Goal: Transaction & Acquisition: Purchase product/service

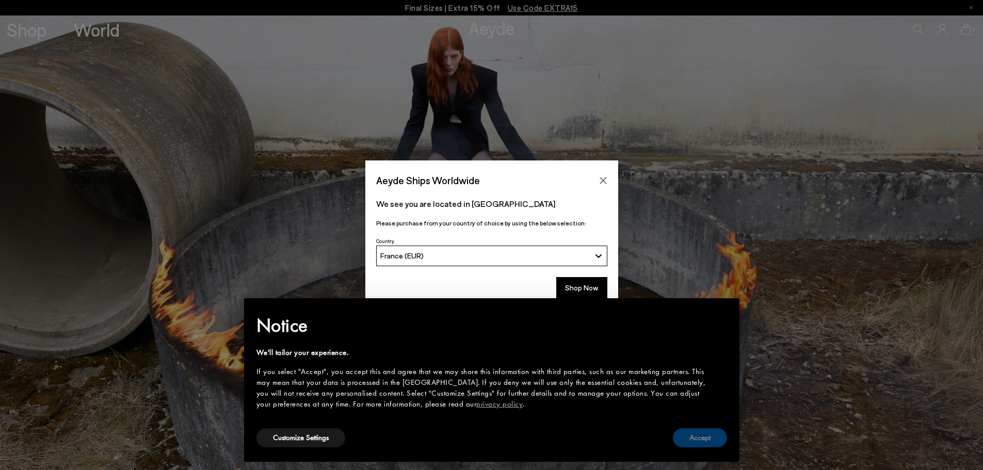
click at [701, 429] on button "Accept" at bounding box center [700, 437] width 54 height 19
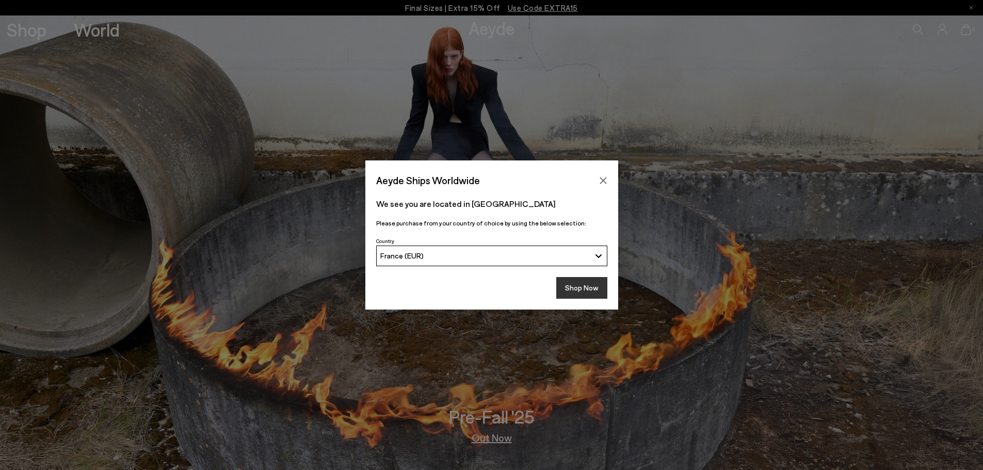
click at [572, 283] on button "Shop Now" at bounding box center [581, 288] width 51 height 22
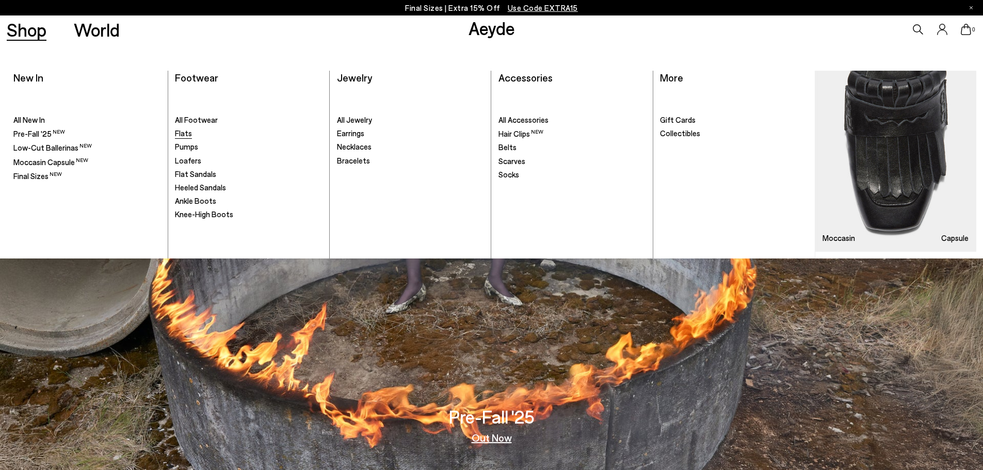
click at [185, 129] on span "Flats" at bounding box center [183, 132] width 17 height 9
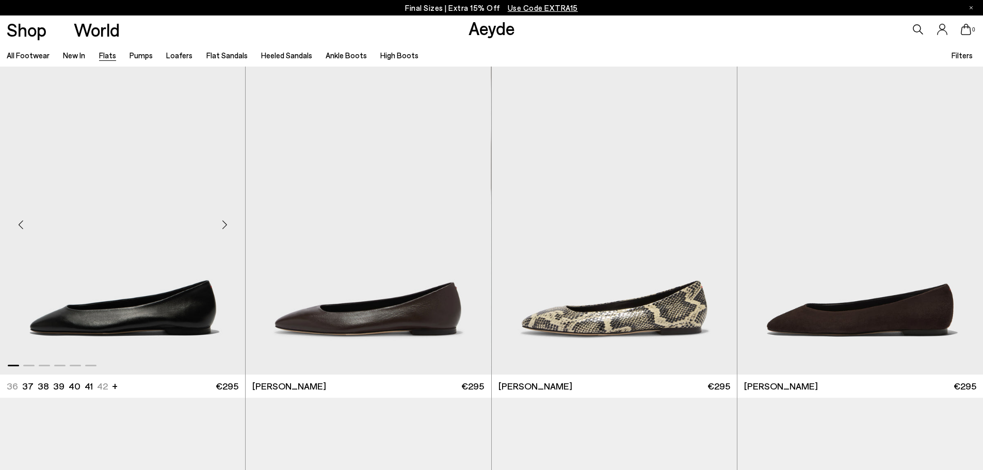
click at [224, 226] on div "Next slide" at bounding box center [224, 224] width 31 height 31
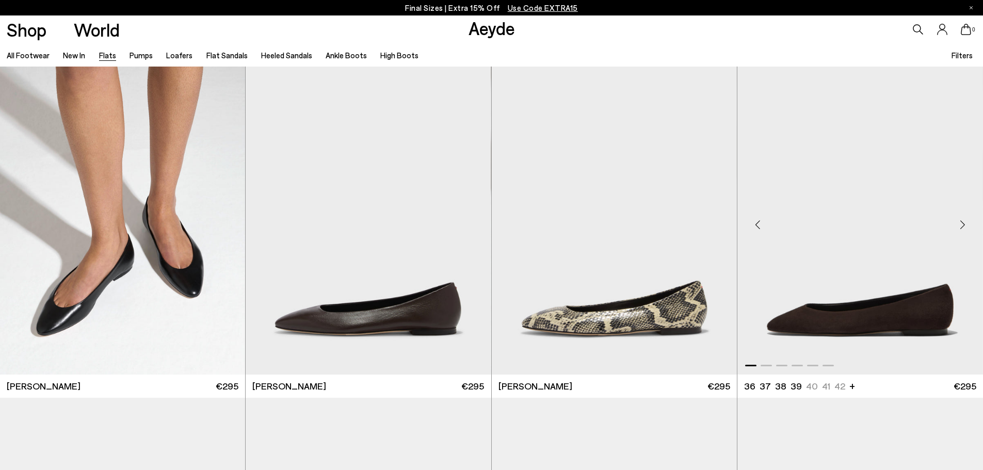
click at [958, 223] on div "Next slide" at bounding box center [961, 224] width 31 height 31
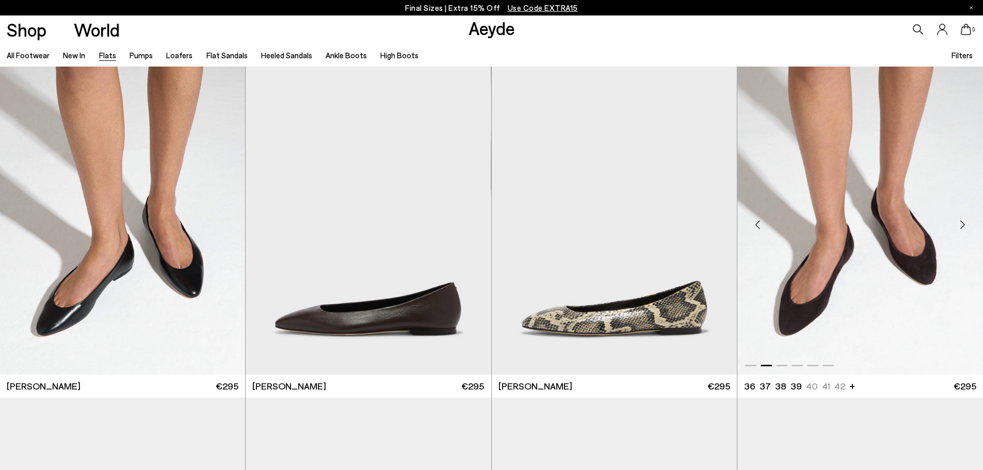
click at [958, 223] on div "Next slide" at bounding box center [961, 224] width 31 height 31
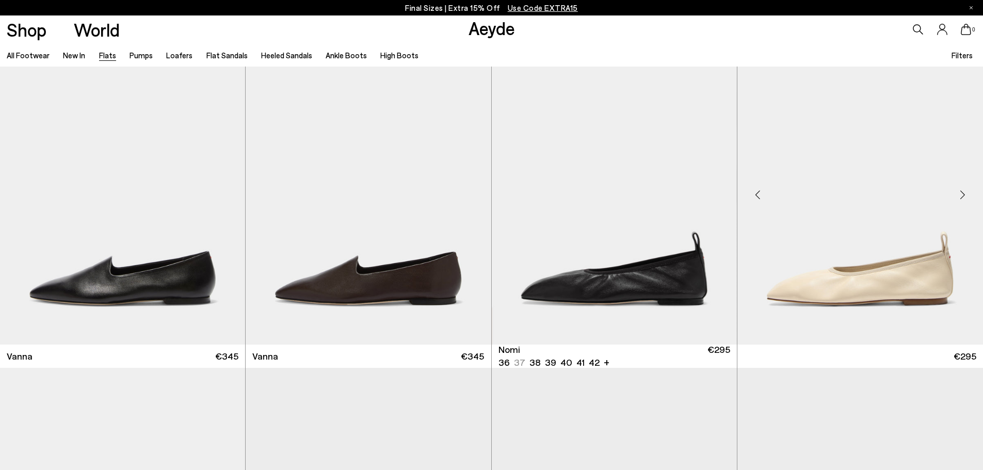
scroll to position [361, 0]
click at [716, 194] on div "Next slide" at bounding box center [715, 194] width 31 height 31
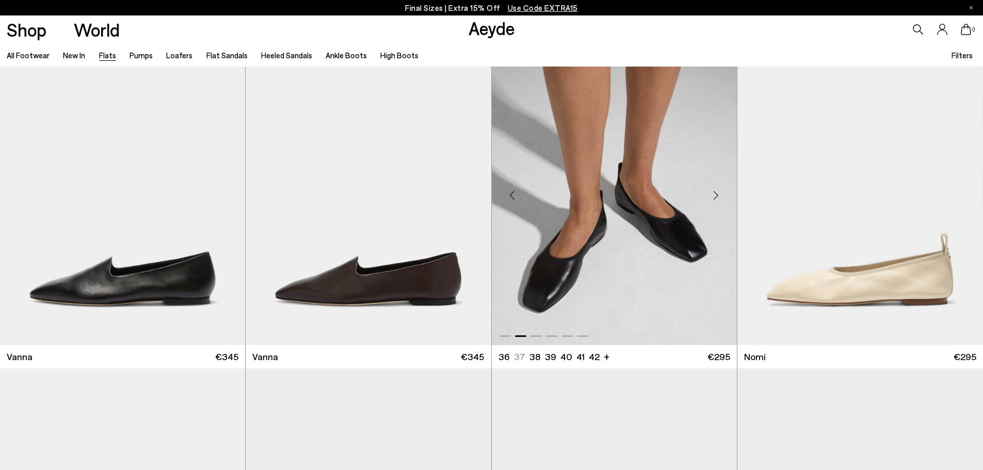
click at [716, 193] on div "Next slide" at bounding box center [715, 194] width 31 height 31
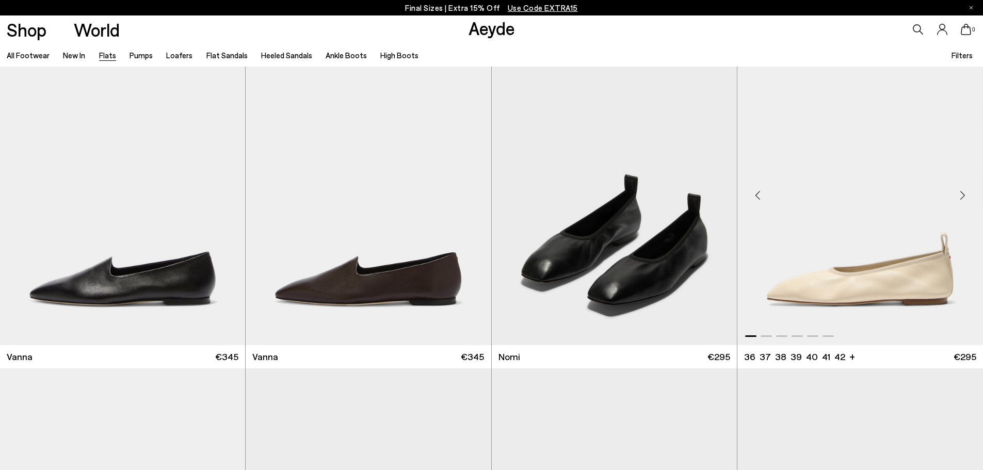
click at [960, 193] on div "Next slide" at bounding box center [961, 194] width 31 height 31
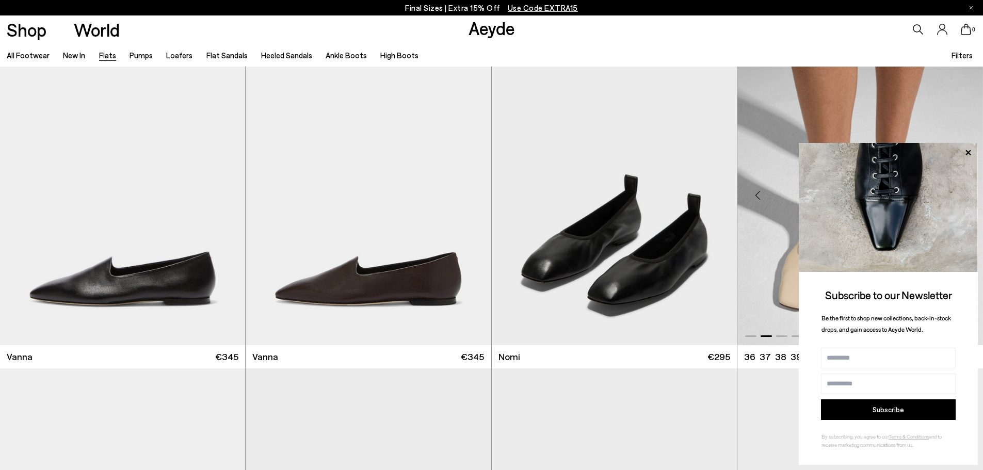
click at [960, 193] on img at bounding box center [887, 207] width 179 height 129
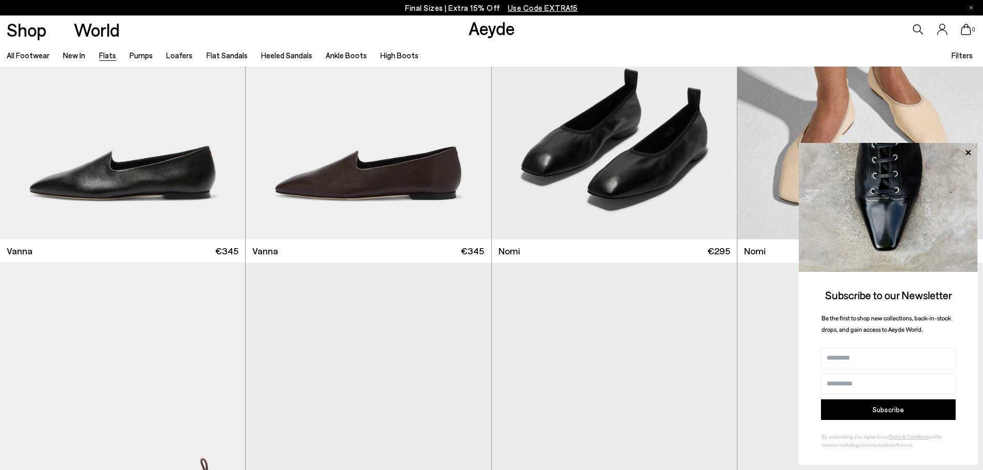
scroll to position [722, 0]
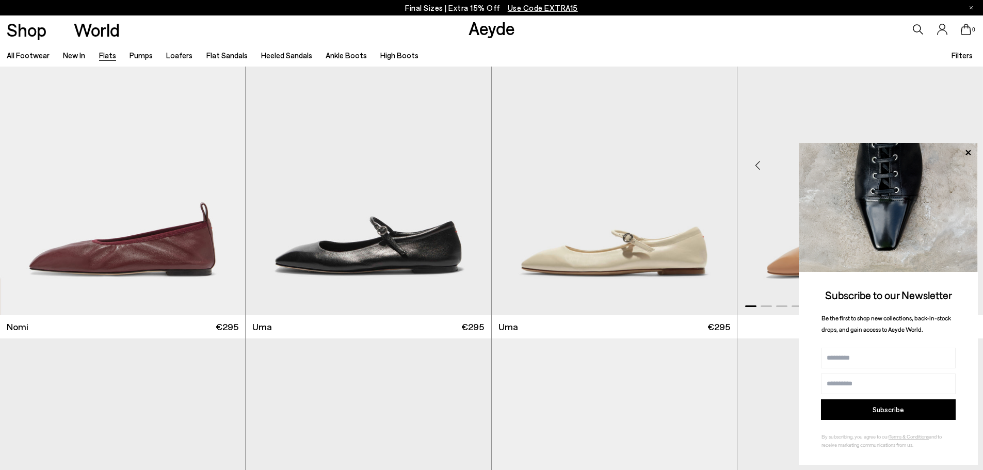
click at [969, 151] on icon at bounding box center [967, 152] width 5 height 5
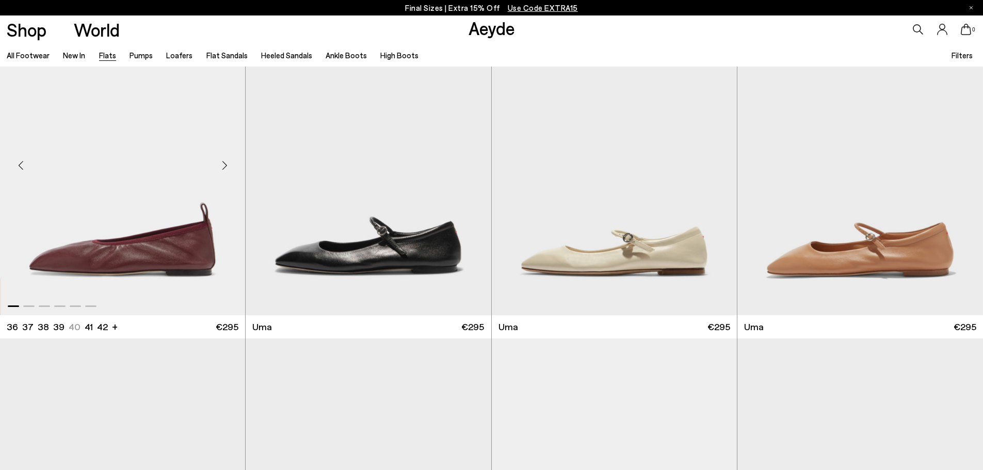
click at [220, 164] on div "Next slide" at bounding box center [224, 165] width 31 height 31
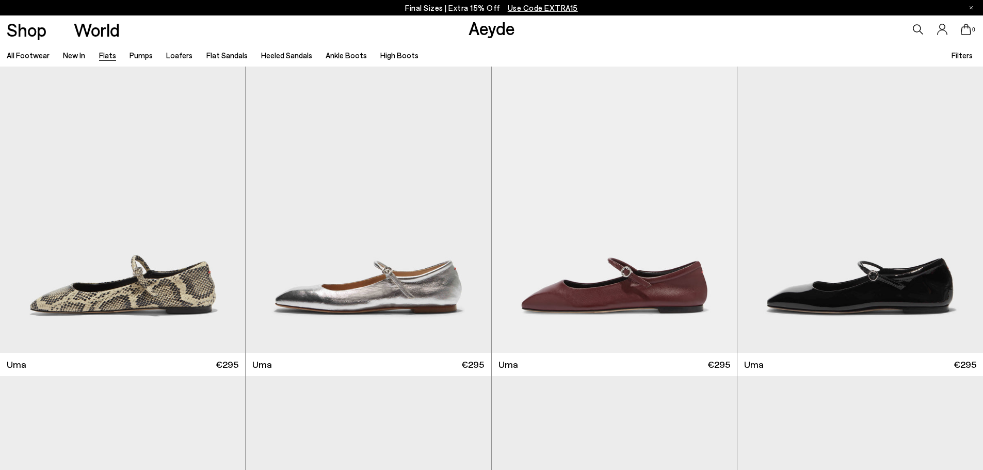
scroll to position [1032, 0]
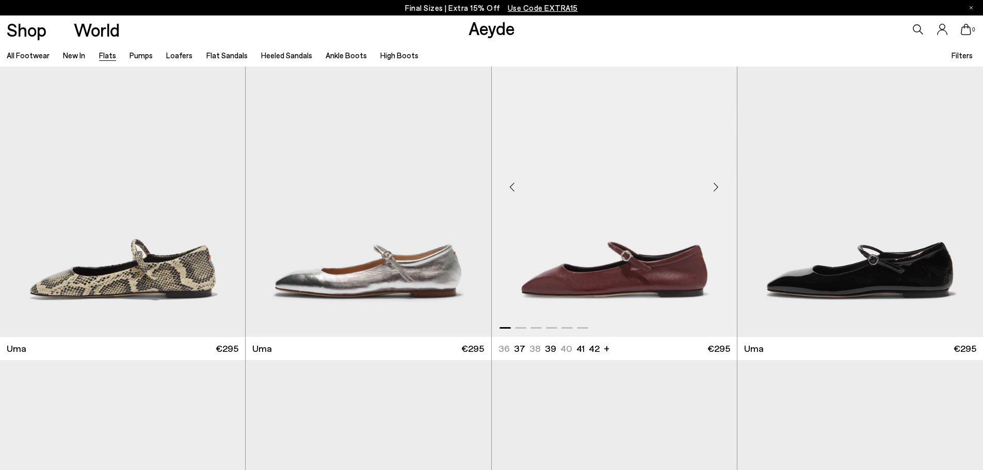
click at [718, 189] on div "Next slide" at bounding box center [715, 186] width 31 height 31
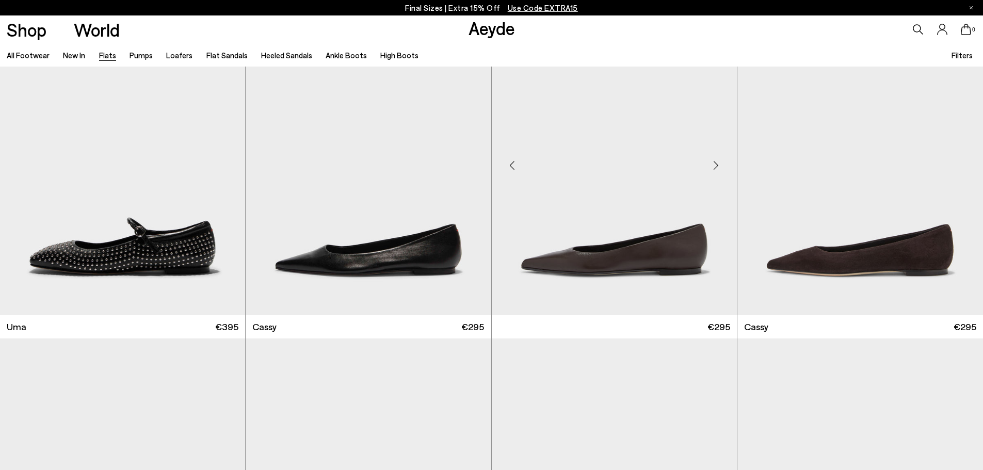
scroll to position [1393, 0]
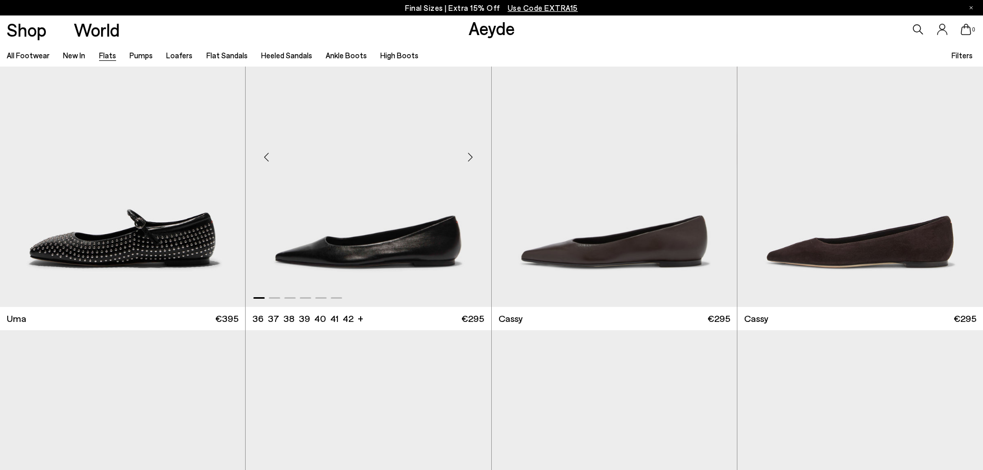
click at [472, 158] on div "Next slide" at bounding box center [470, 157] width 31 height 31
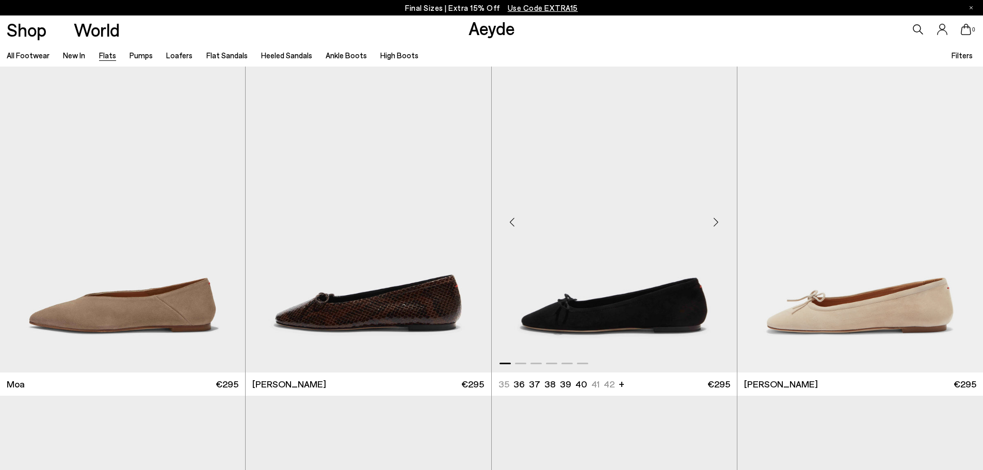
scroll to position [2682, 0]
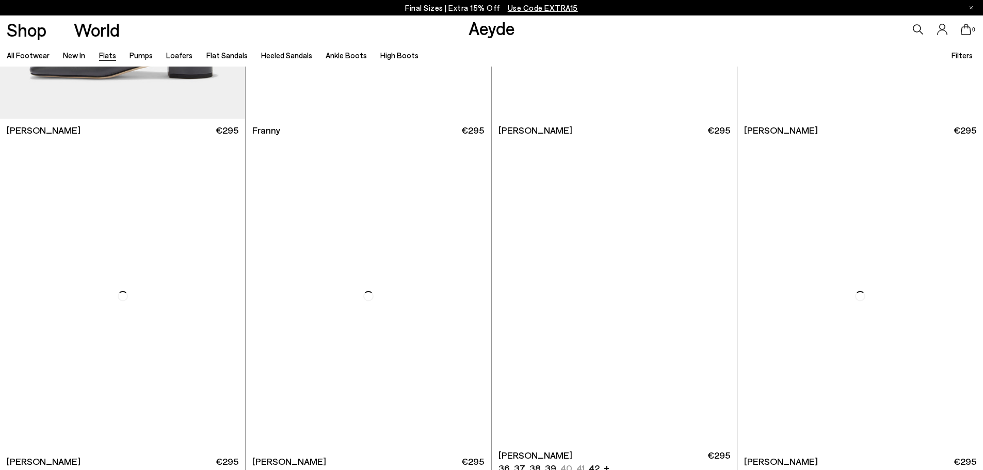
scroll to position [4023, 0]
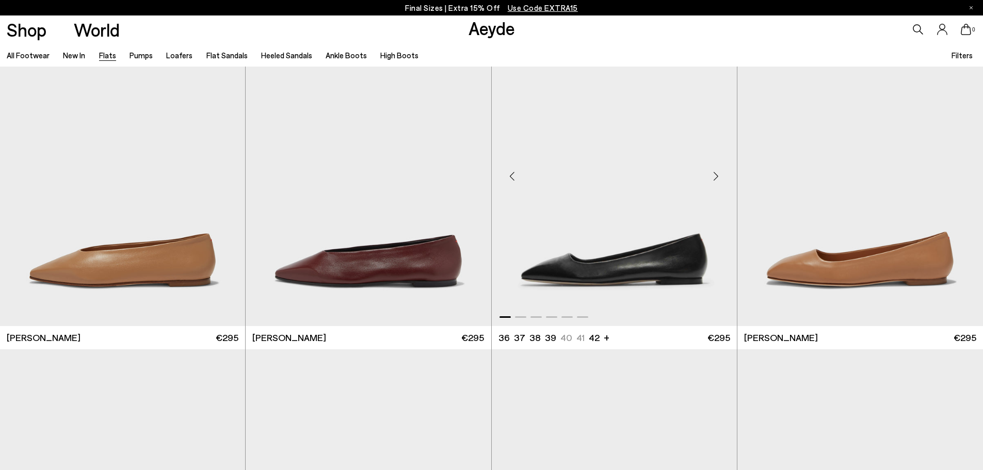
click at [714, 176] on div "Next slide" at bounding box center [715, 176] width 31 height 31
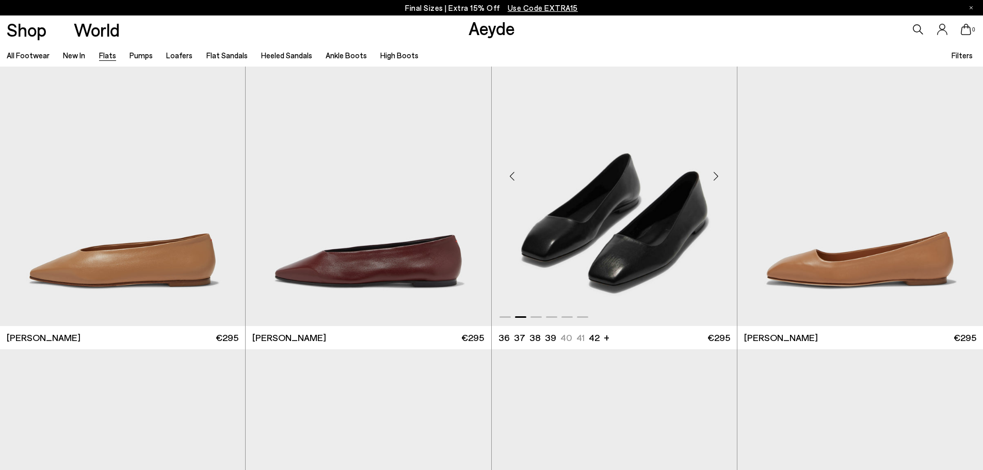
click at [714, 176] on div "Next slide" at bounding box center [715, 176] width 31 height 31
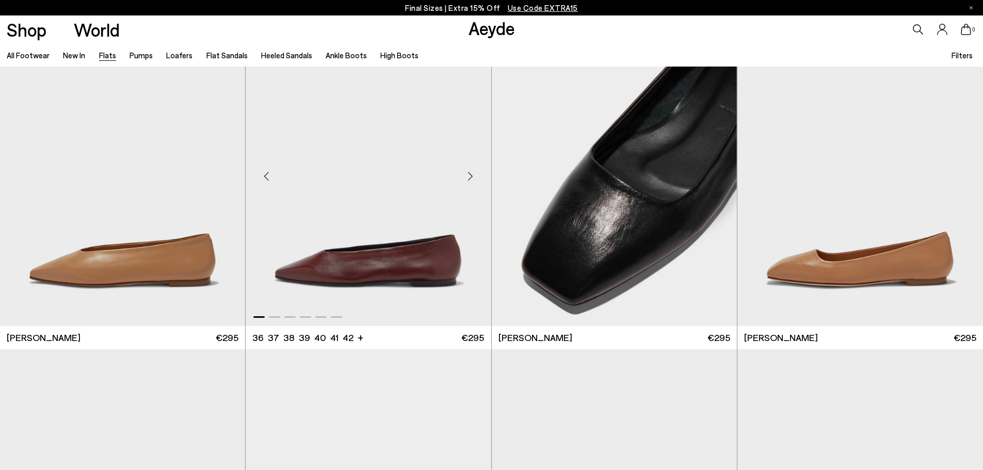
click at [471, 173] on div "Next slide" at bounding box center [470, 176] width 31 height 31
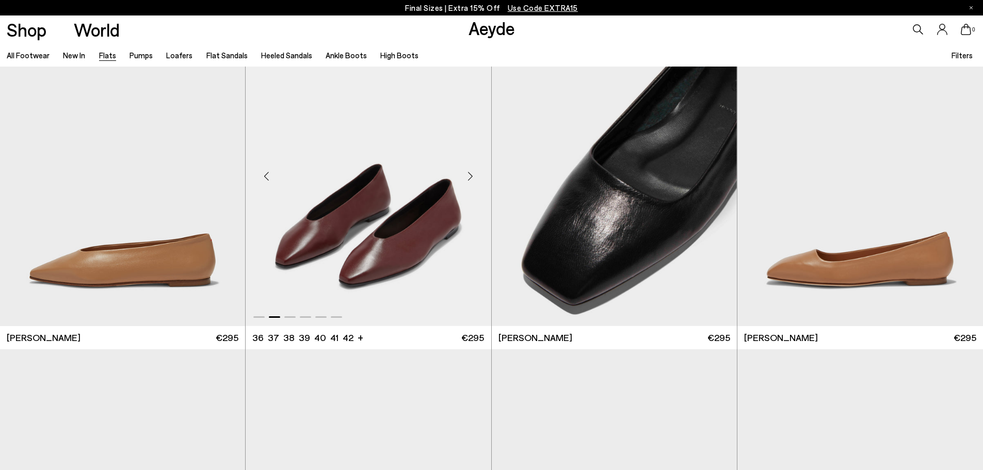
click at [471, 173] on div "Next slide" at bounding box center [470, 176] width 31 height 31
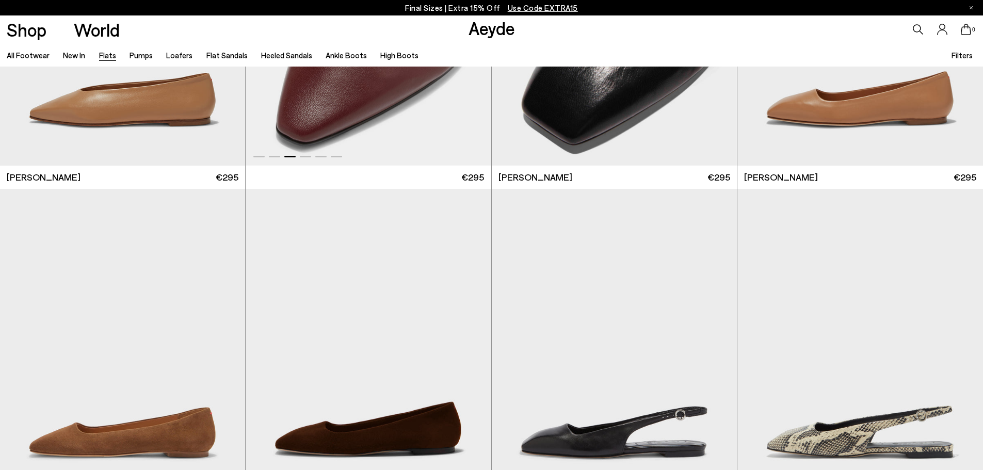
scroll to position [4384, 0]
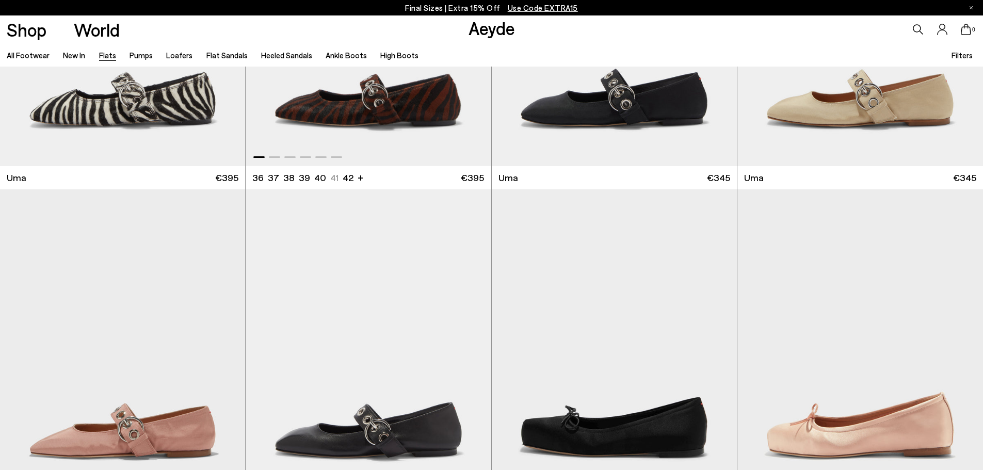
scroll to position [5313, 0]
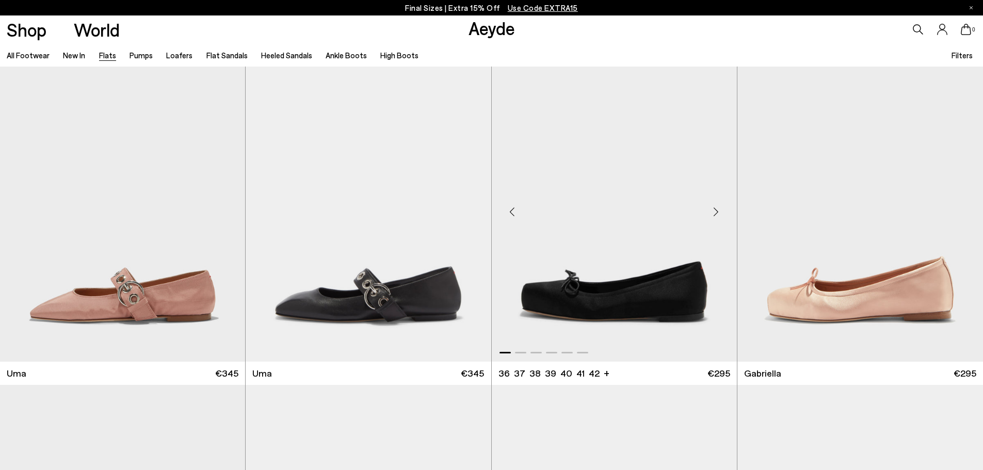
click at [716, 210] on div "Next slide" at bounding box center [715, 211] width 31 height 31
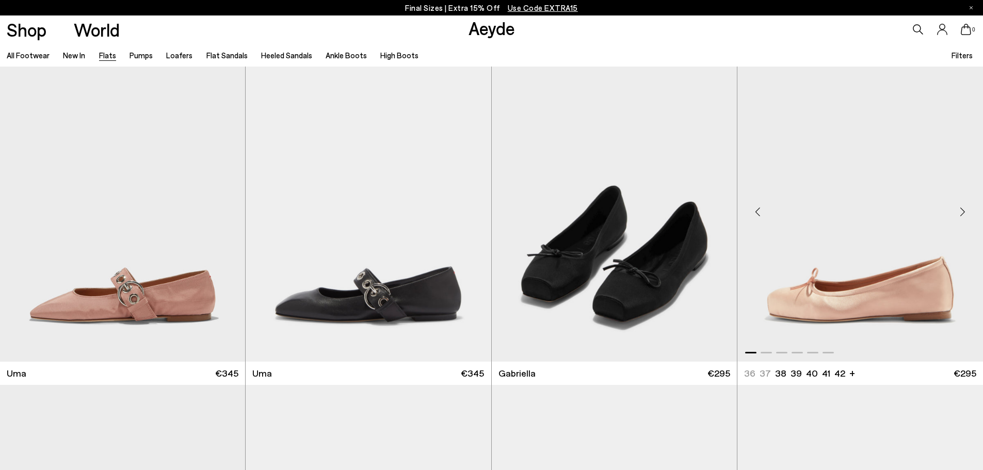
click at [959, 211] on div "Next slide" at bounding box center [961, 211] width 31 height 31
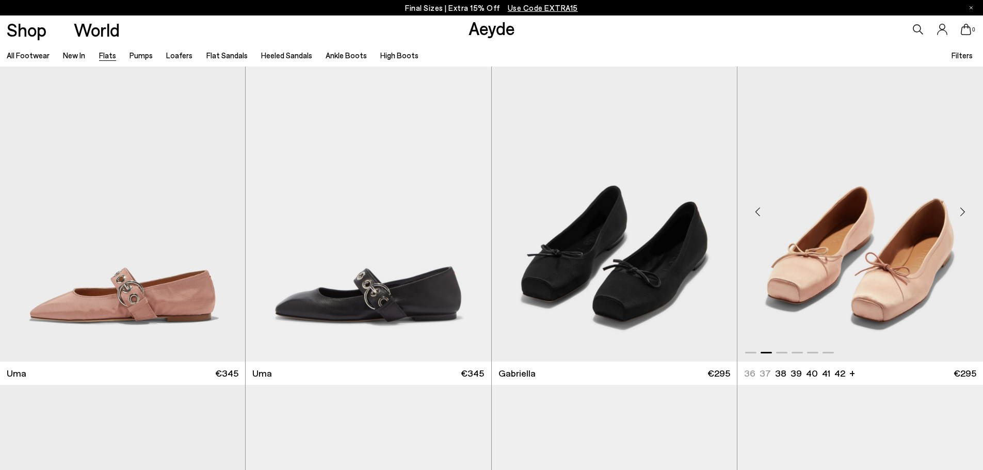
click at [959, 211] on div "Next slide" at bounding box center [961, 211] width 31 height 31
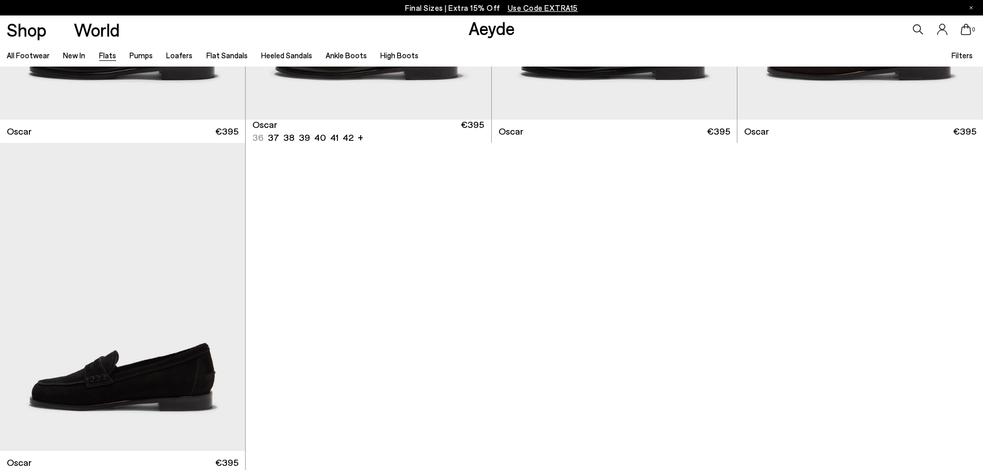
scroll to position [7015, 0]
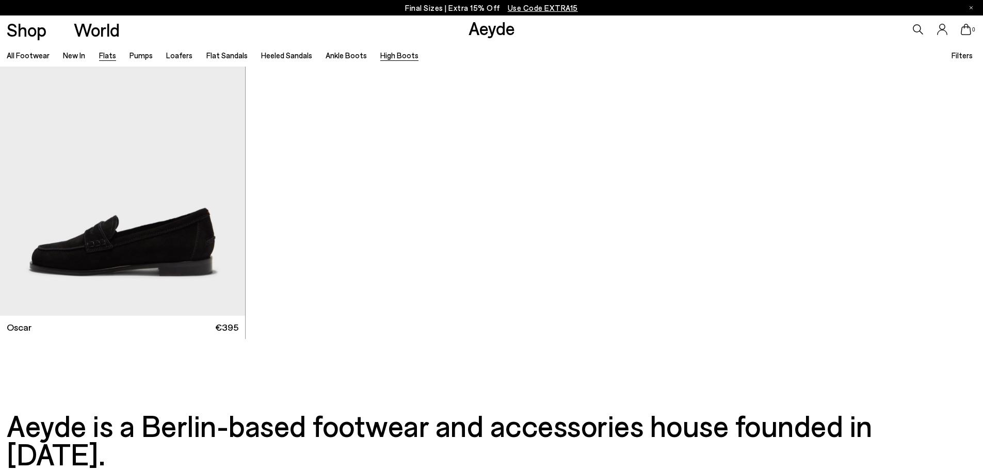
click at [380, 52] on link "High Boots" at bounding box center [399, 55] width 38 height 9
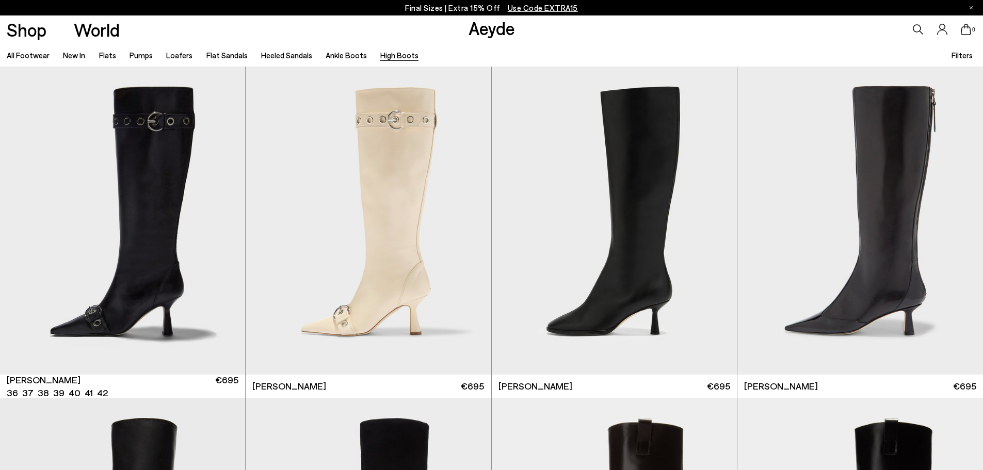
scroll to position [309, 0]
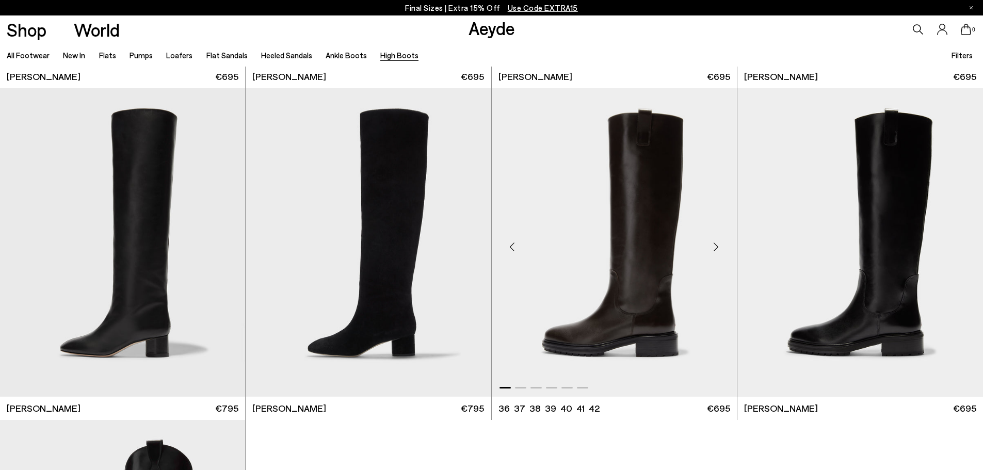
click at [711, 246] on div "Next slide" at bounding box center [715, 246] width 31 height 31
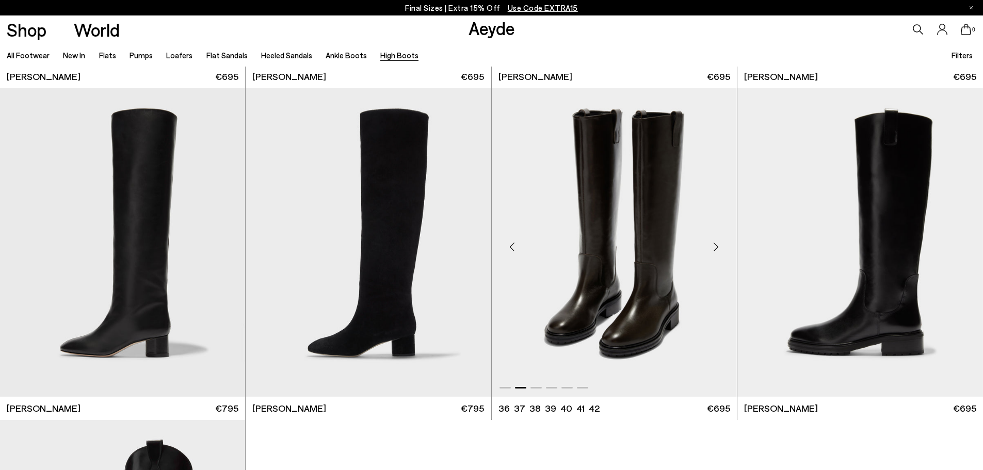
click at [713, 247] on div "Next slide" at bounding box center [715, 246] width 31 height 31
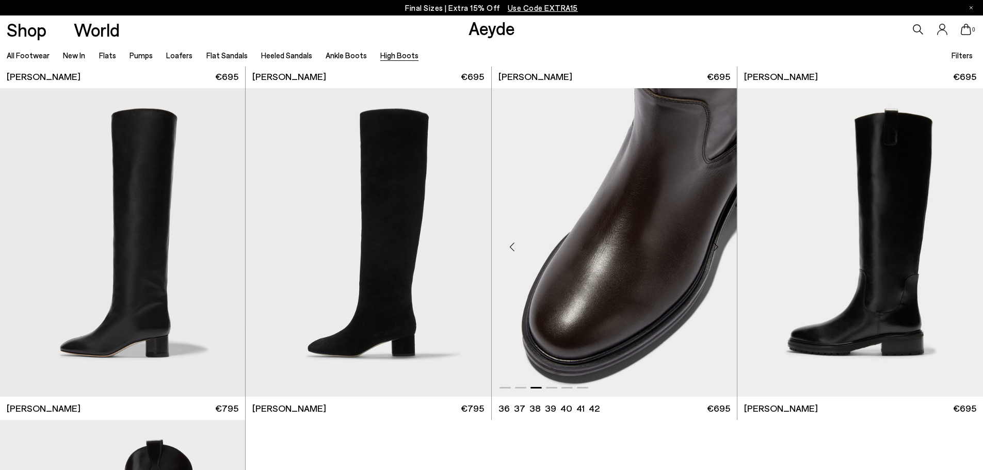
click at [713, 247] on div "Next slide" at bounding box center [715, 246] width 31 height 31
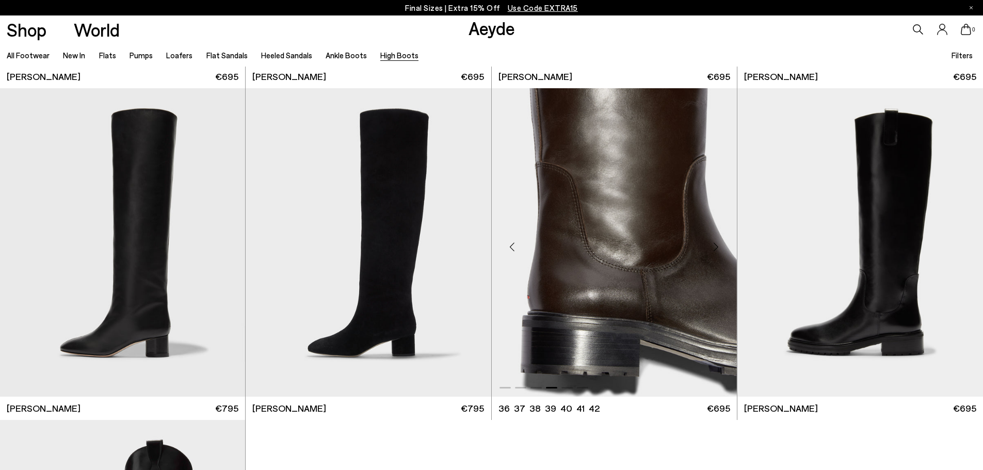
click at [713, 247] on div "Next slide" at bounding box center [715, 246] width 31 height 31
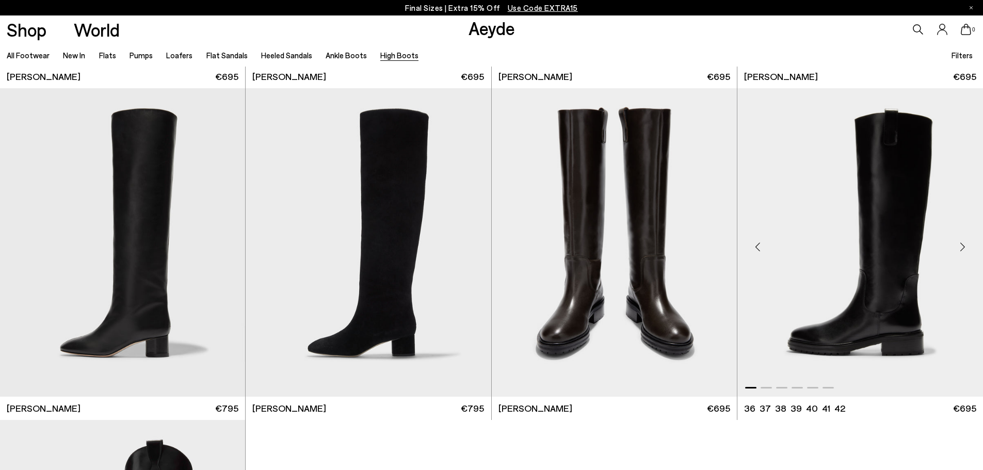
click at [961, 250] on div "Next slide" at bounding box center [961, 246] width 31 height 31
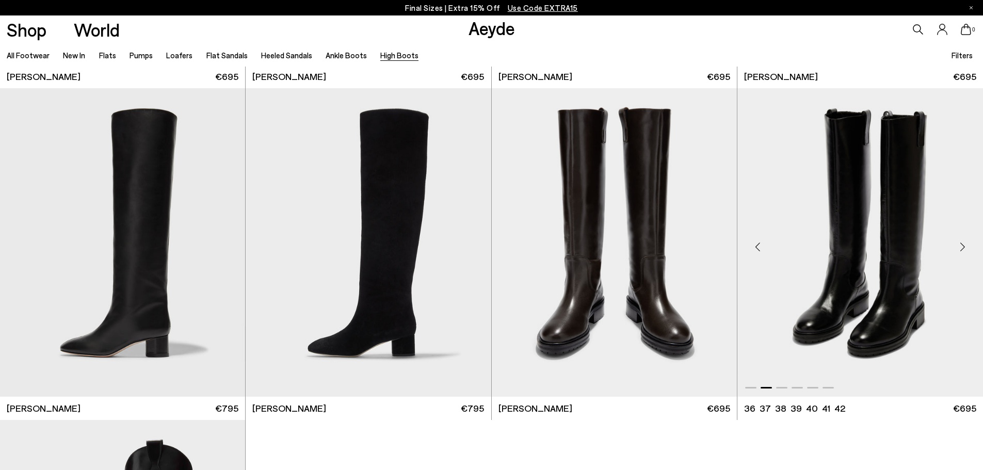
click at [961, 248] on div "Next slide" at bounding box center [961, 246] width 31 height 31
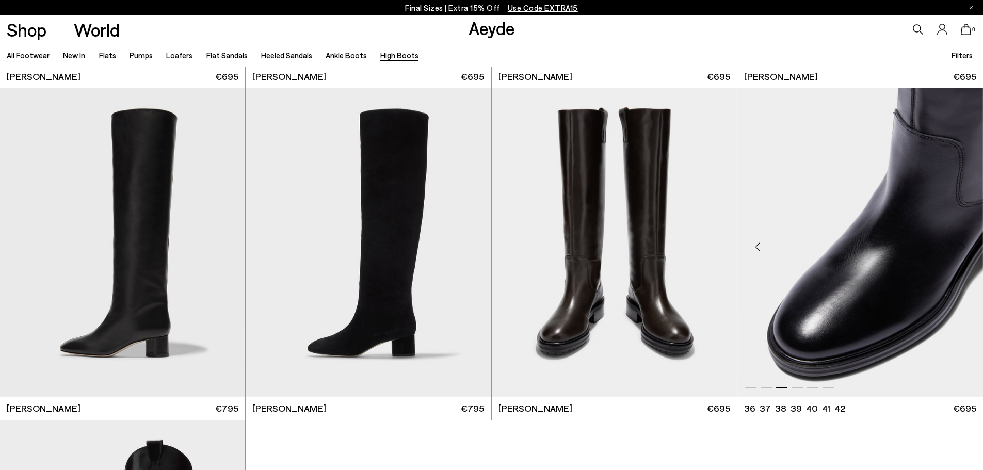
click at [961, 248] on div "Next slide" at bounding box center [961, 246] width 31 height 31
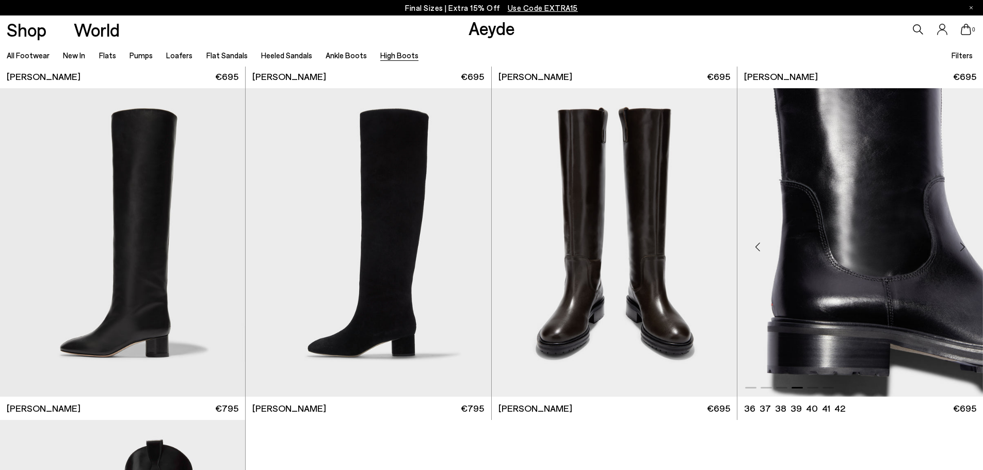
click at [962, 246] on div "Next slide" at bounding box center [961, 246] width 31 height 31
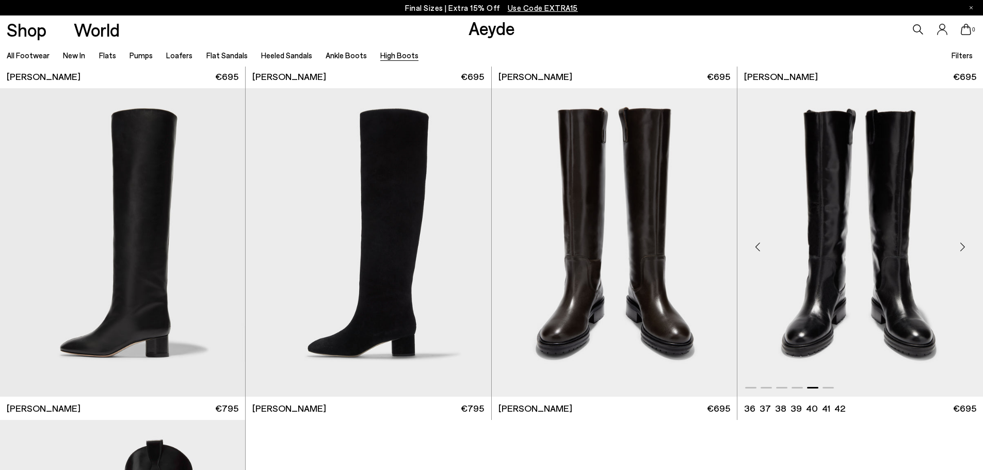
click at [962, 246] on div "Next slide" at bounding box center [961, 246] width 31 height 31
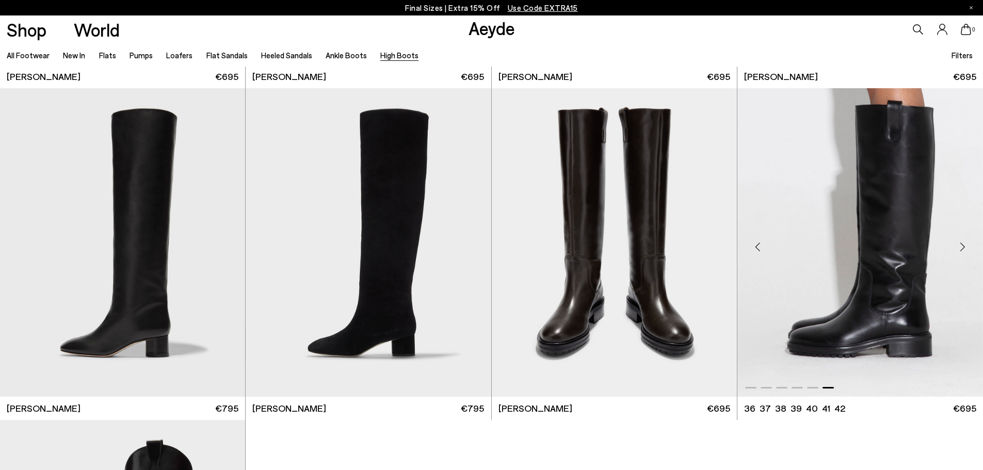
click at [893, 230] on img "6 / 6" at bounding box center [860, 242] width 246 height 308
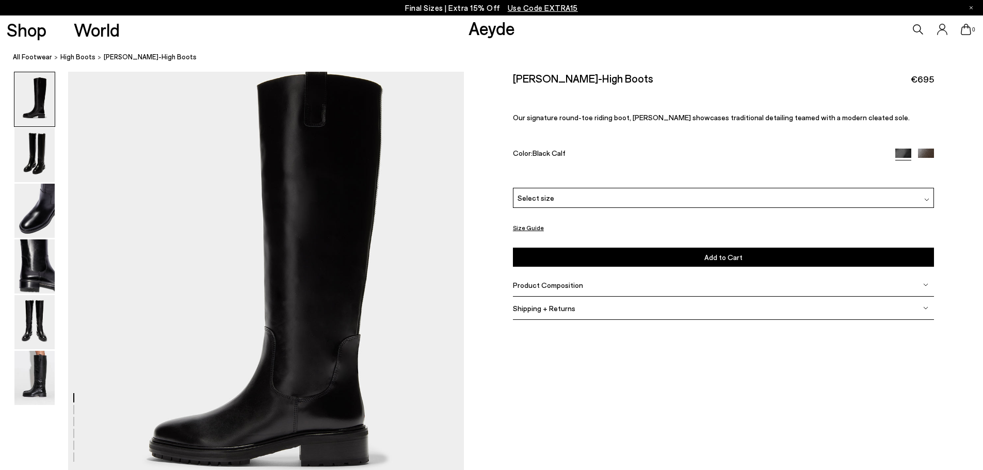
click at [539, 203] on span "Select size" at bounding box center [535, 197] width 37 height 11
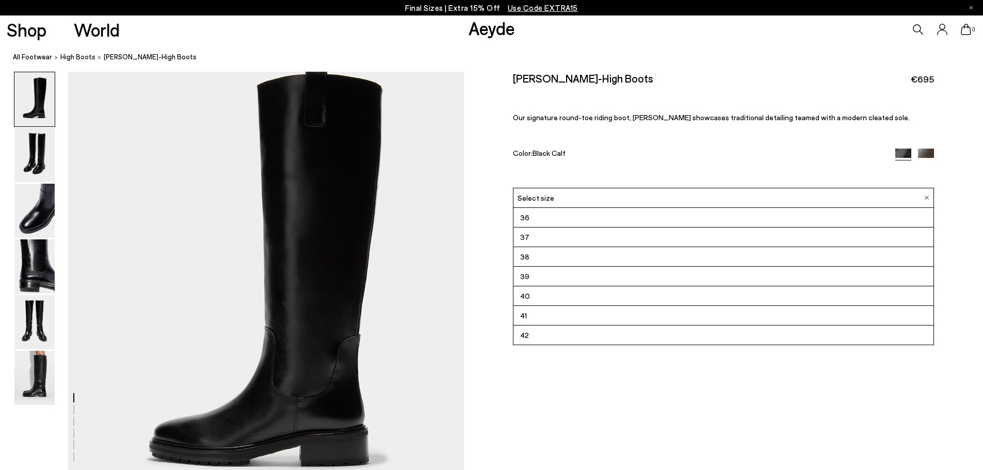
click at [544, 238] on li "37" at bounding box center [723, 237] width 420 height 20
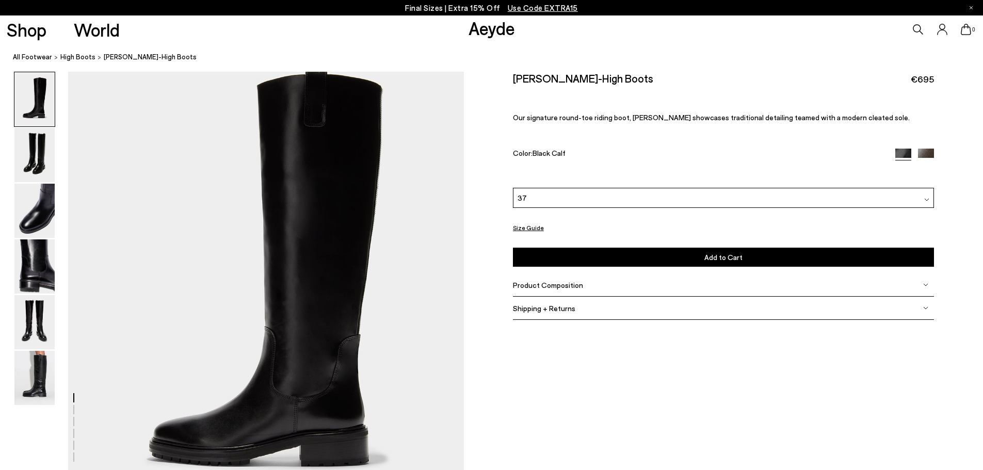
click at [548, 282] on span "Product Composition" at bounding box center [548, 285] width 70 height 9
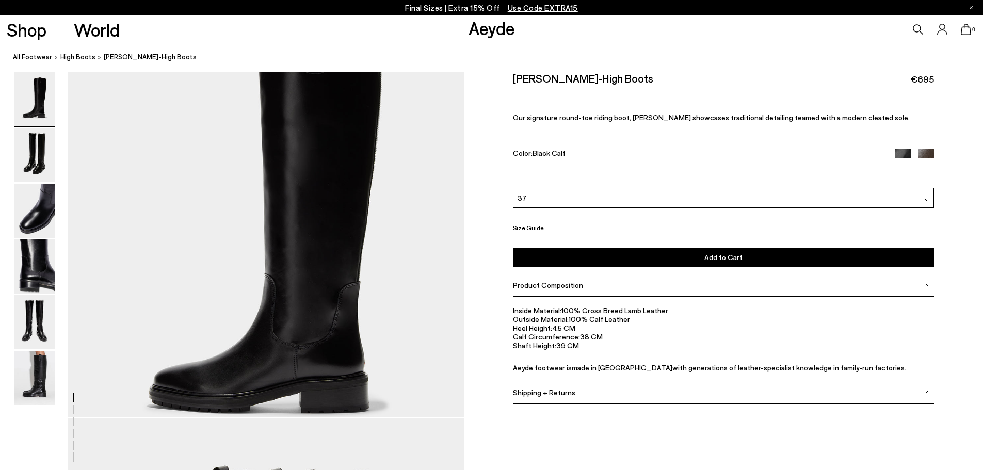
scroll to position [206, 0]
